Goal: Task Accomplishment & Management: Manage account settings

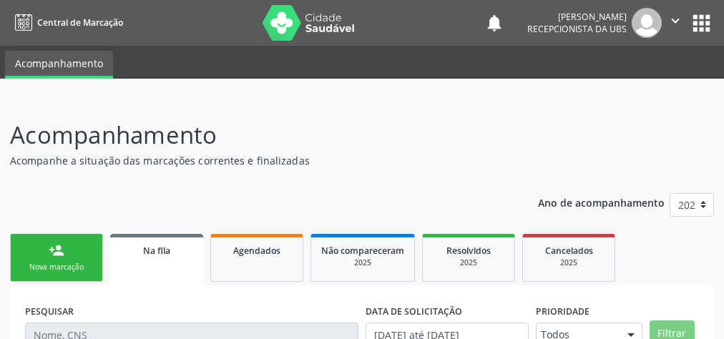
scroll to position [97, 0]
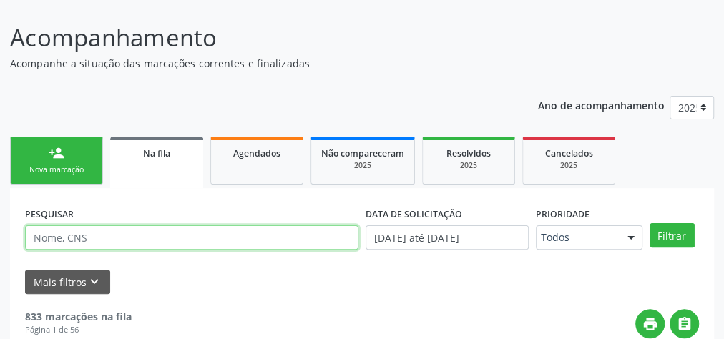
click at [91, 241] on input "text" at bounding box center [191, 237] width 333 height 24
type input "aparecido [PERSON_NAME]"
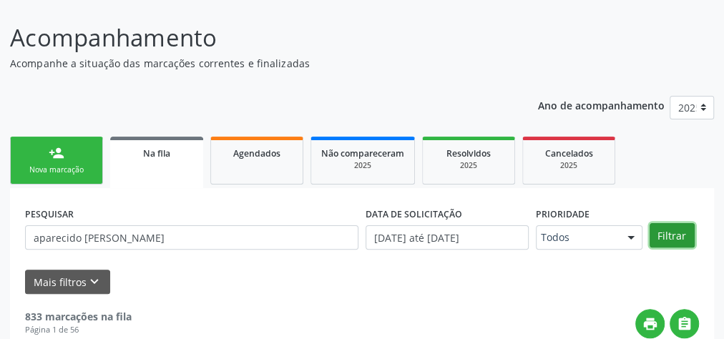
click at [683, 240] on button "Filtrar" at bounding box center [672, 235] width 45 height 24
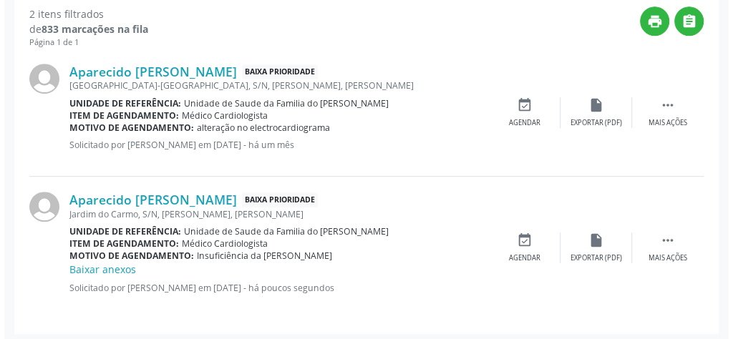
scroll to position [403, 0]
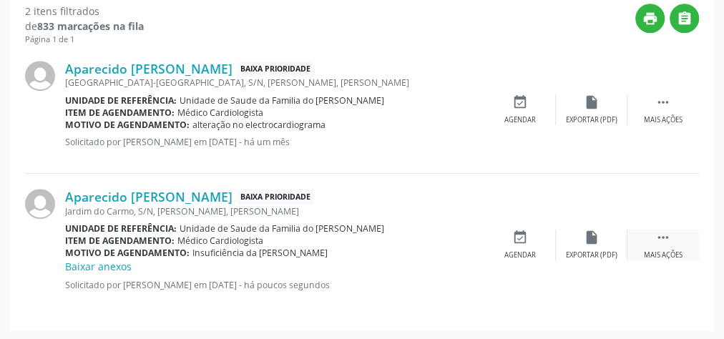
click at [664, 250] on div "Mais ações" at bounding box center [663, 255] width 39 height 10
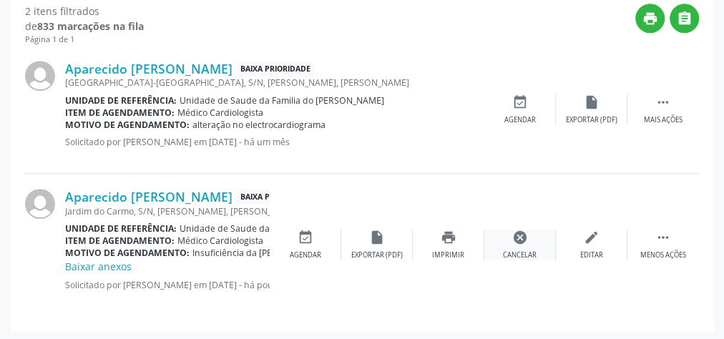
click at [528, 254] on div "Cancelar" at bounding box center [520, 255] width 34 height 10
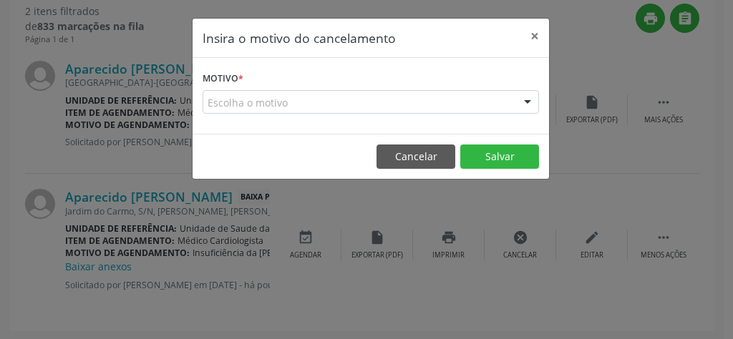
click at [339, 98] on div "Escolha o motivo" at bounding box center [370, 102] width 336 height 24
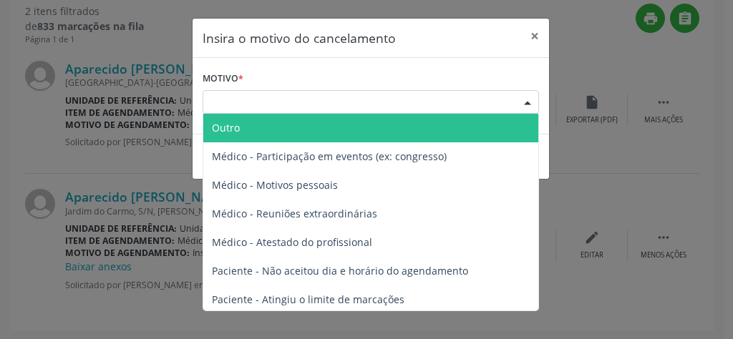
click at [271, 130] on span "Outro" at bounding box center [370, 128] width 335 height 29
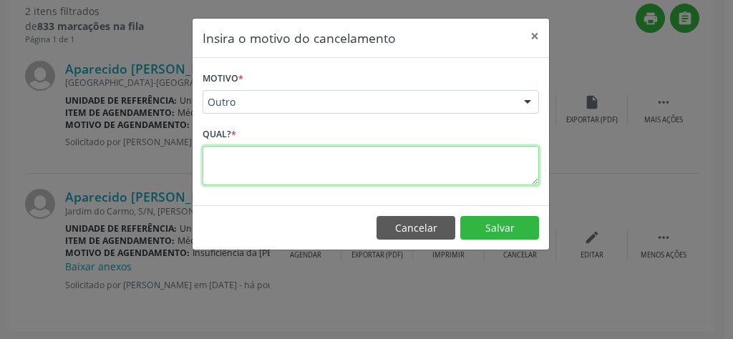
click at [257, 154] on textarea at bounding box center [370, 165] width 336 height 39
type textarea "ok"
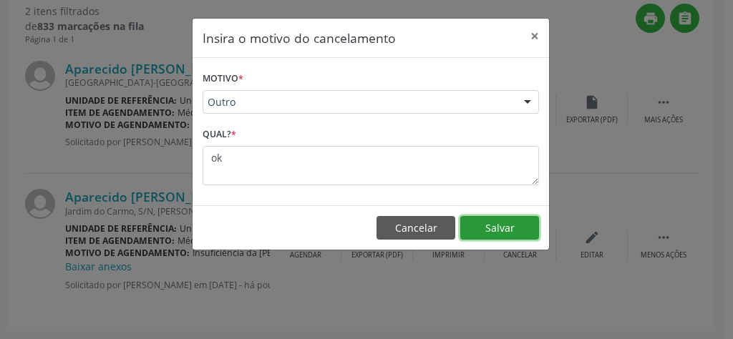
click at [510, 227] on button "Salvar" at bounding box center [499, 228] width 79 height 24
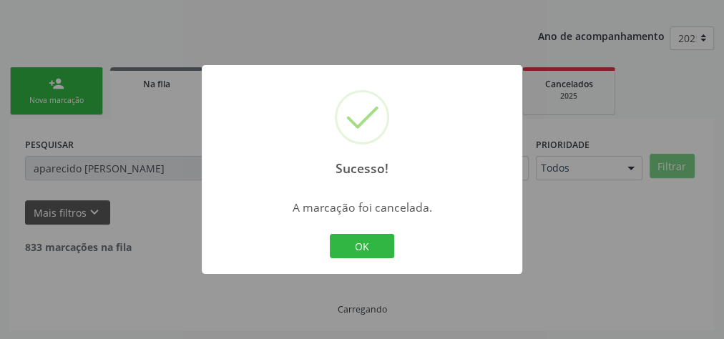
scroll to position [260, 0]
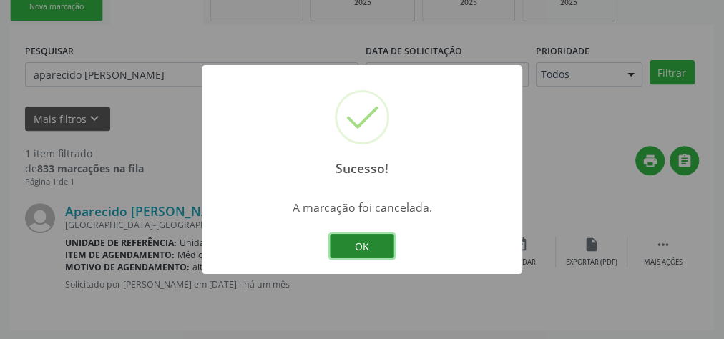
click at [370, 243] on button "OK" at bounding box center [362, 246] width 64 height 24
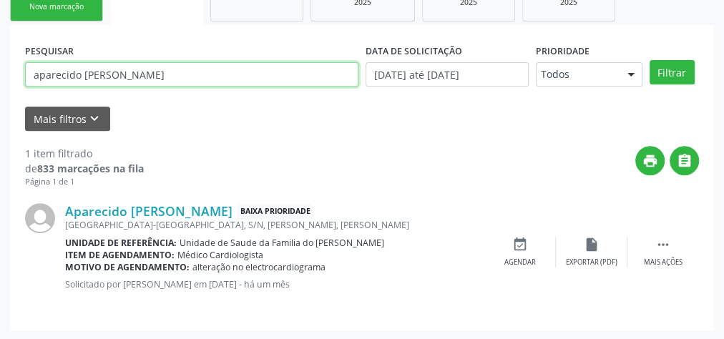
drag, startPoint x: 160, startPoint y: 77, endPoint x: 29, endPoint y: 67, distance: 131.3
click at [29, 67] on input "aparecido [PERSON_NAME]" at bounding box center [191, 74] width 333 height 24
type input "[PERSON_NAME]"
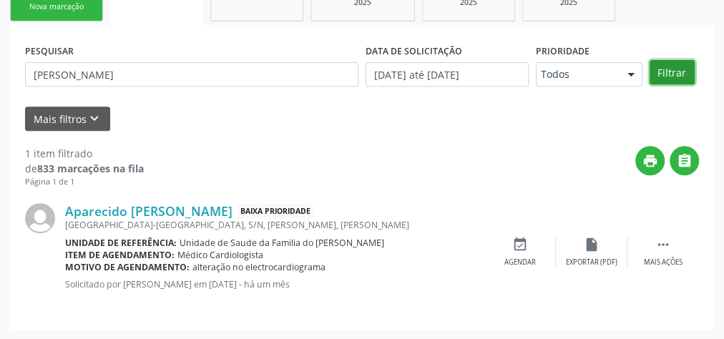
click at [672, 72] on button "Filtrar" at bounding box center [672, 72] width 45 height 24
